Goal: Task Accomplishment & Management: Manage account settings

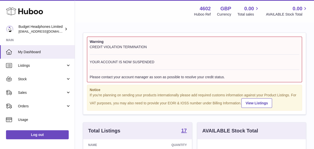
scroll to position [78, 109]
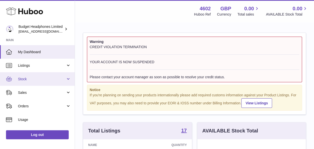
click at [22, 80] on span "Stock" at bounding box center [42, 79] width 48 height 5
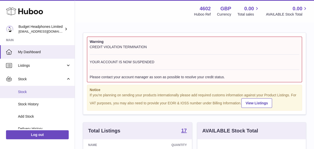
click at [25, 90] on span "Stock" at bounding box center [44, 91] width 53 height 5
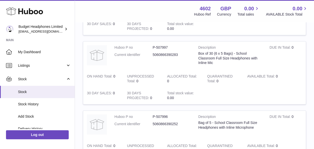
scroll to position [375, 0]
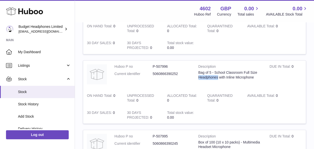
drag, startPoint x: 228, startPoint y: 77, endPoint x: 207, endPoint y: 75, distance: 21.1
click at [207, 75] on div "Bag of 5 - School Classroom Full Size Headphones with Inline Microphone" at bounding box center [231, 75] width 64 height 10
copy div "Headphones"
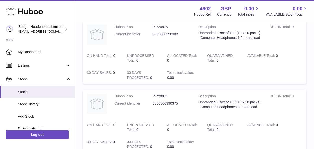
scroll to position [0, 0]
